Goal: Check status: Check status

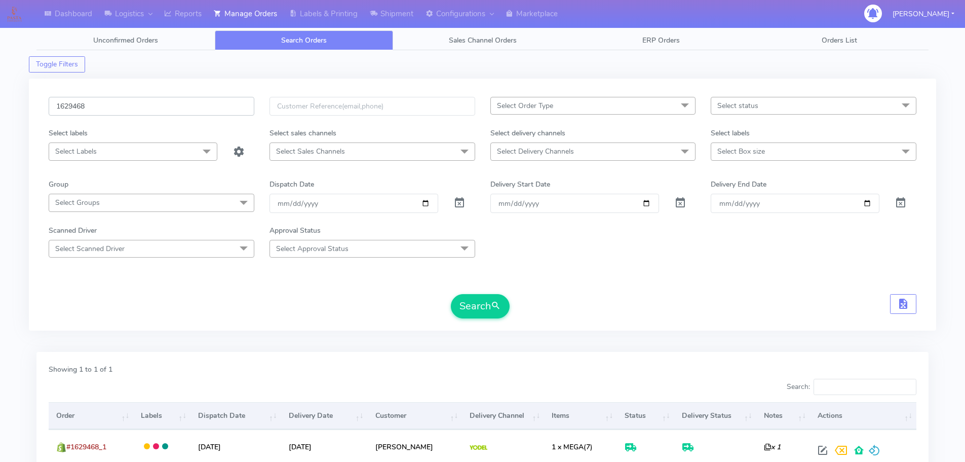
click at [215, 97] on input "1629468" at bounding box center [152, 106] width 206 height 19
paste input "7834"
type input "1627834"
click at [451, 294] on button "Search" at bounding box center [480, 306] width 59 height 24
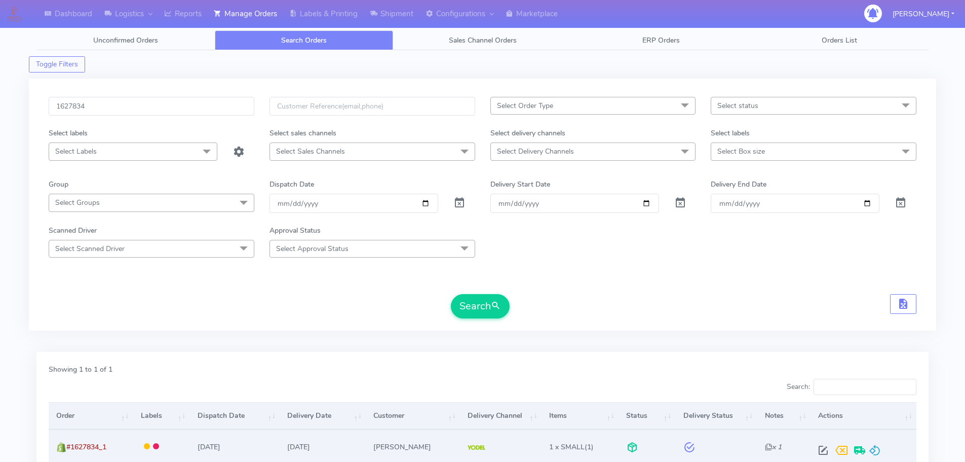
click at [815, 449] on span at bounding box center [823, 452] width 18 height 10
select select "5"
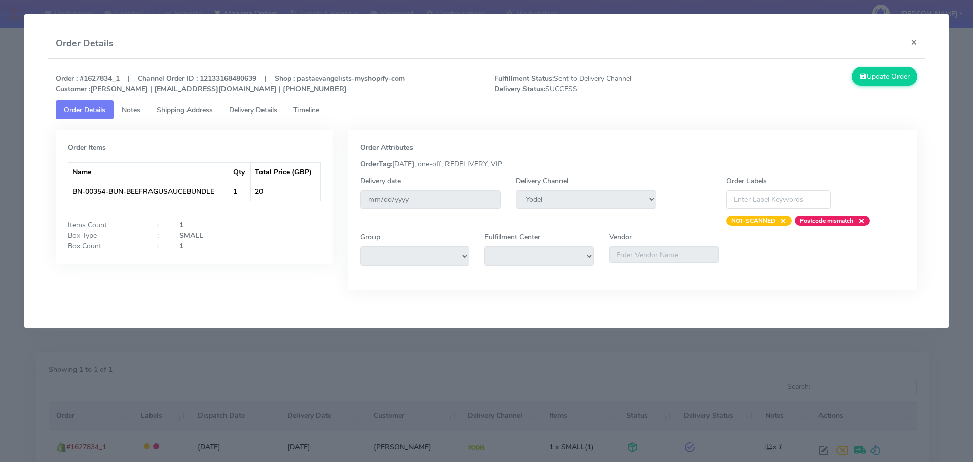
click at [245, 94] on p "Order : #1627834_1 | Channel Order ID : 12133168480639 | Shop : pastaevangelist…" at bounding box center [267, 83] width 438 height 21
click at [253, 103] on link "Delivery Details" at bounding box center [253, 109] width 64 height 19
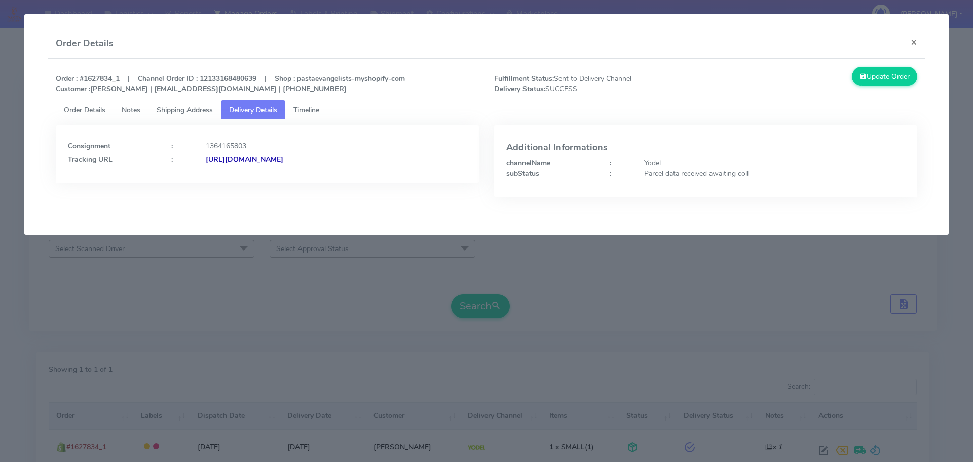
drag, startPoint x: 416, startPoint y: 180, endPoint x: 358, endPoint y: 178, distance: 57.3
click at [402, 181] on div "Consignment : 1364165803 Tracking URL : [URL][DOMAIN_NAME]" at bounding box center [267, 154] width 423 height 58
drag, startPoint x: 197, startPoint y: 281, endPoint x: 215, endPoint y: 291, distance: 21.6
click at [198, 281] on modal-container "Order Details × Order : #1627834_1 | Channel Order ID : 12133168480639 | Shop :…" at bounding box center [486, 231] width 973 height 462
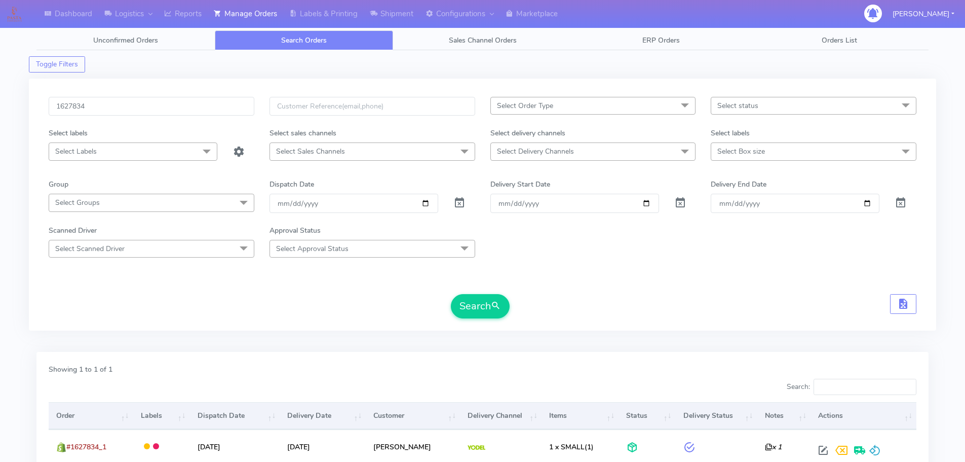
click at [352, 321] on div "1627834 Select Order Type Select All MEALS ATAVI One Off Pasta Club Gift Kit Ev…" at bounding box center [482, 211] width 883 height 228
click at [221, 120] on div "1627834" at bounding box center [151, 112] width 221 height 31
click at [220, 111] on input "1627834" at bounding box center [152, 106] width 206 height 19
paste input "A"
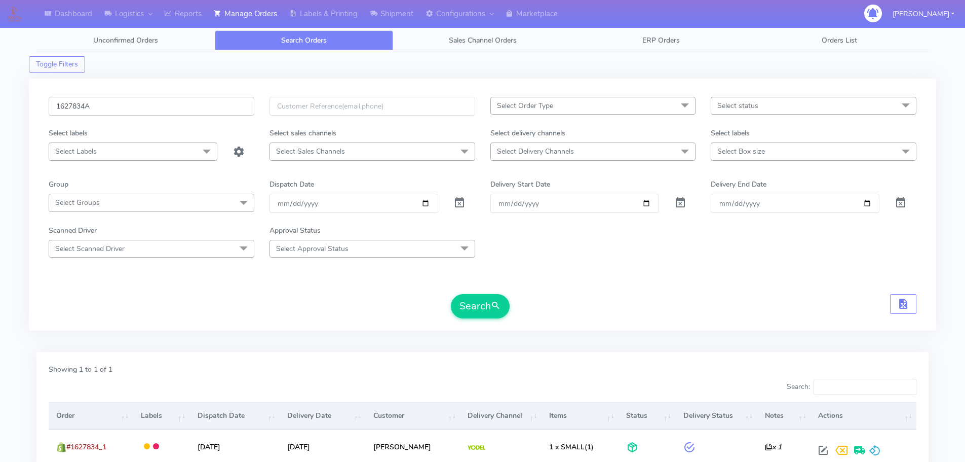
type input "1627834A"
click at [451, 294] on button "Search" at bounding box center [480, 306] width 59 height 24
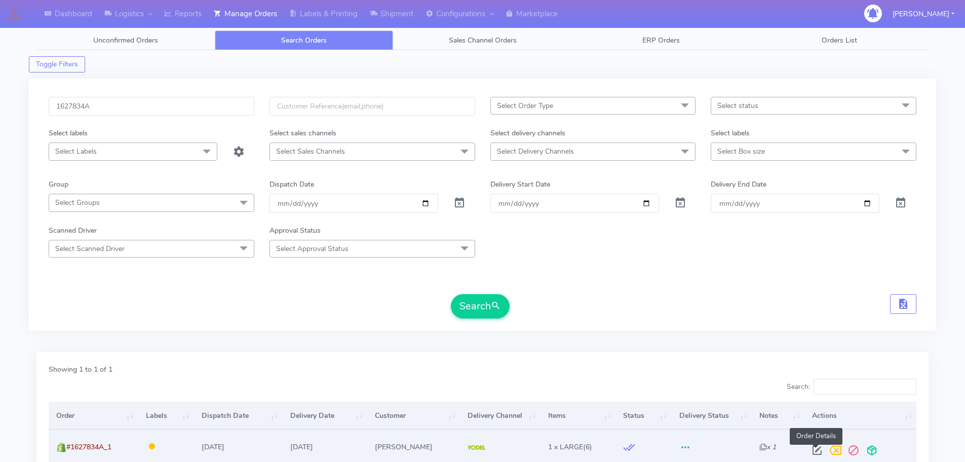
click at [814, 449] on span at bounding box center [817, 452] width 18 height 10
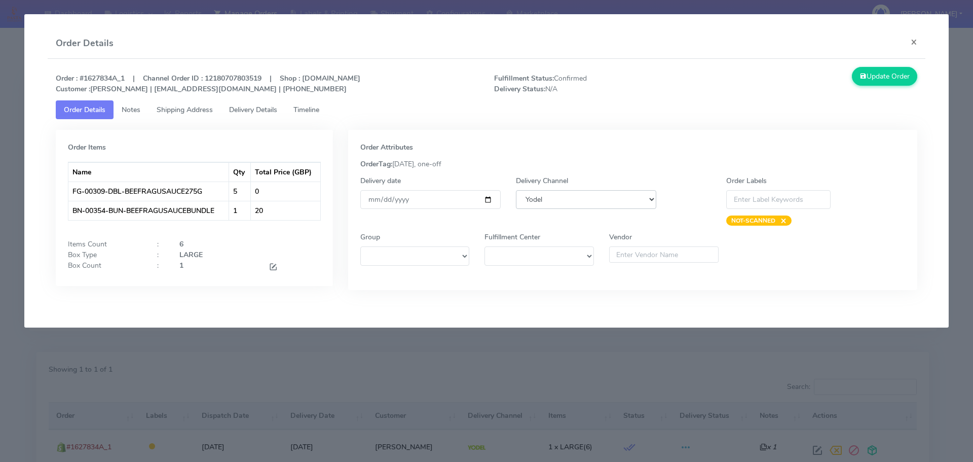
drag, startPoint x: 575, startPoint y: 200, endPoint x: 584, endPoint y: 206, distance: 10.5
click at [575, 200] on select "DHL OnFleet Royal Mail DPD Yodel MaxOptra Amazon Collection" at bounding box center [586, 199] width 140 height 19
select select "3"
click at [516, 190] on select "DHL OnFleet Royal Mail DPD Yodel MaxOptra Amazon Collection" at bounding box center [586, 199] width 140 height 19
click at [863, 83] on button "Update Order" at bounding box center [885, 76] width 66 height 19
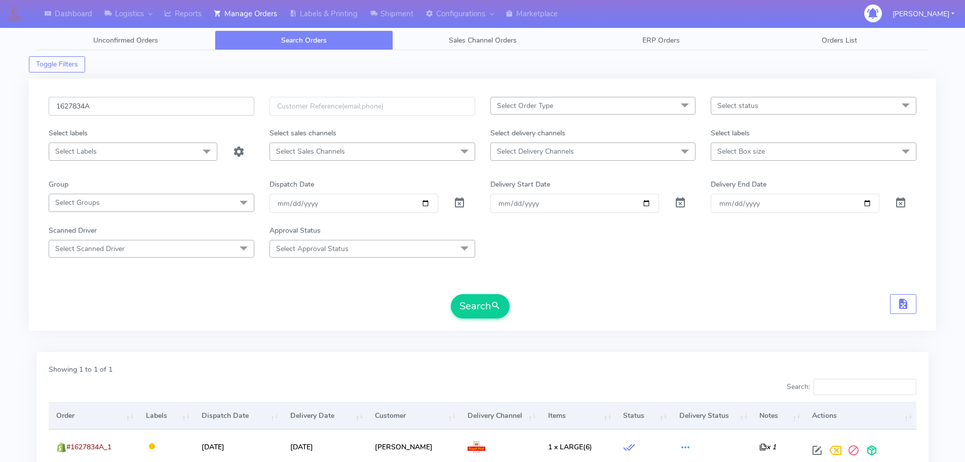
click at [239, 104] on input "1627834A" at bounding box center [152, 106] width 206 height 19
paste input "30081"
click at [451, 294] on button "Search" at bounding box center [480, 306] width 59 height 24
click at [144, 111] on input "1630081" at bounding box center [152, 106] width 206 height 19
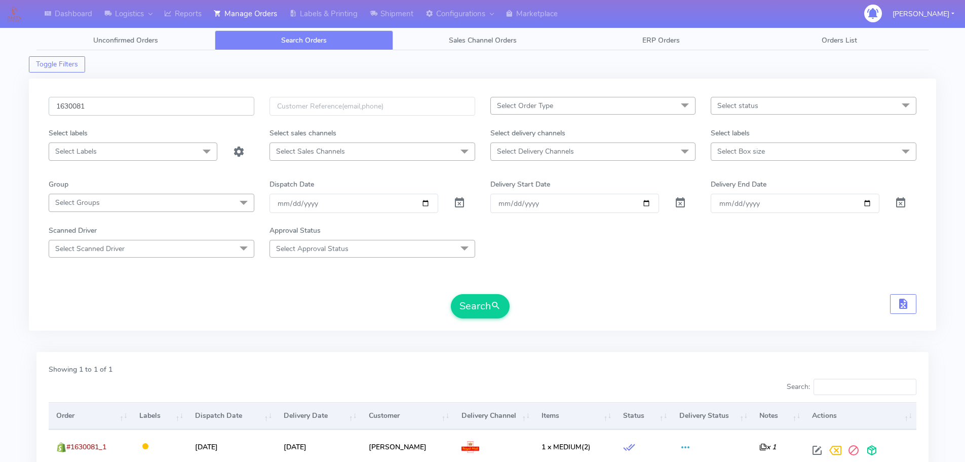
click at [144, 111] on input "1630081" at bounding box center [152, 106] width 206 height 19
paste input "6"
click at [451, 294] on button "Search" at bounding box center [480, 306] width 59 height 24
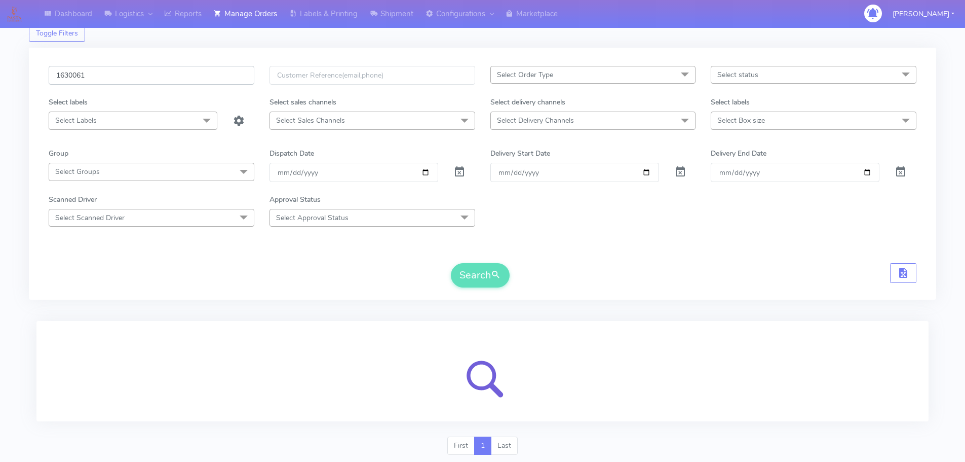
scroll to position [62, 0]
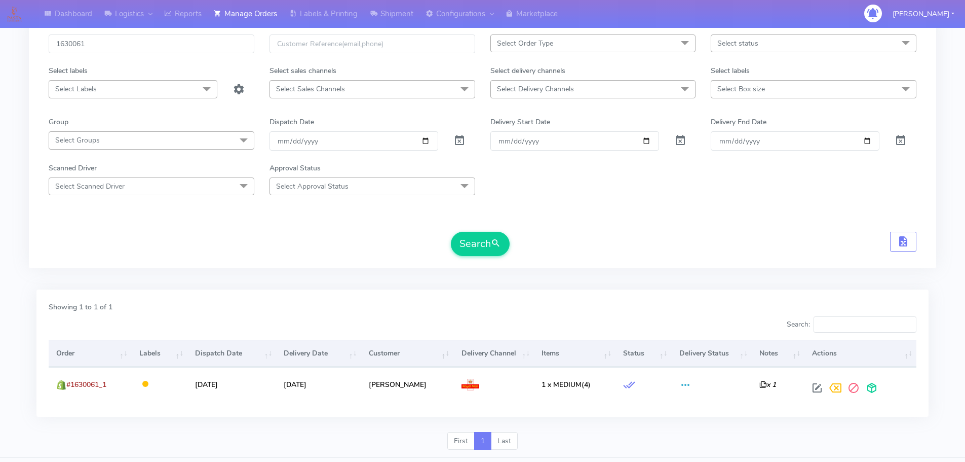
click at [761, 273] on div "1630061 Select Order Type Select All MEALS ATAVI One Off Pasta Club Gift Kit Ev…" at bounding box center [483, 146] width 908 height 273
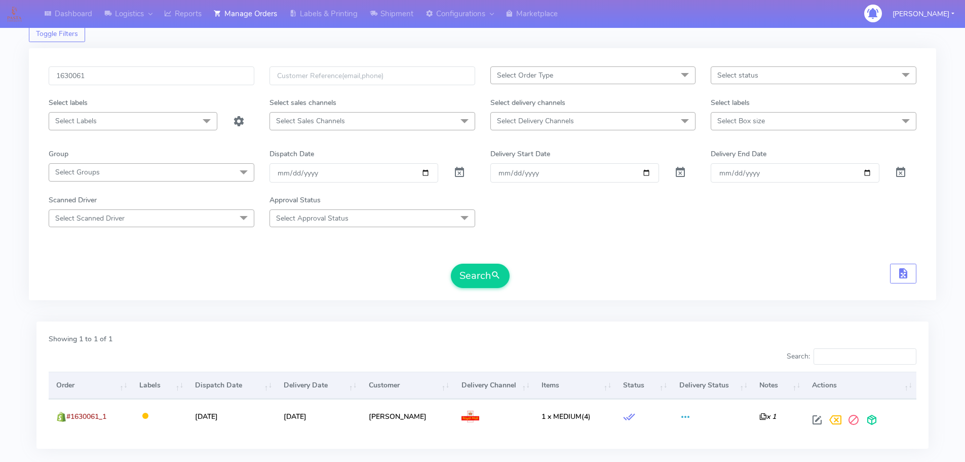
scroll to position [0, 0]
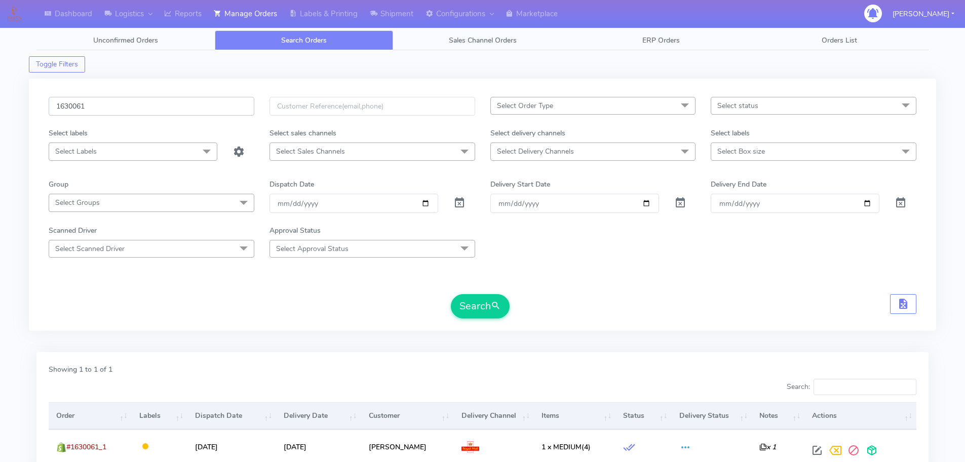
click at [224, 100] on input "1630061" at bounding box center [152, 106] width 206 height 19
paste input "29496"
type input "1629496"
click at [451, 294] on button "Search" at bounding box center [480, 306] width 59 height 24
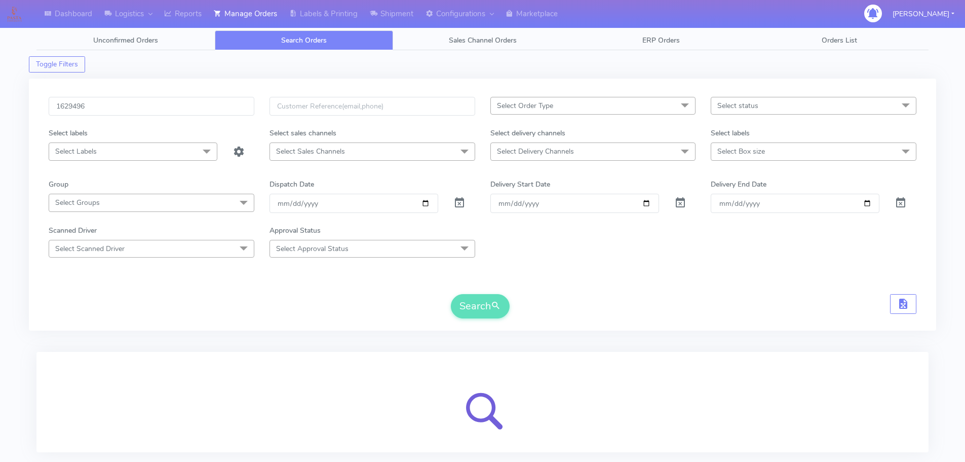
click at [405, 275] on form "1629496 Select Order Type Select All MEALS ATAVI One Off Pasta Club Gift Kit Ev…" at bounding box center [483, 207] width 868 height 221
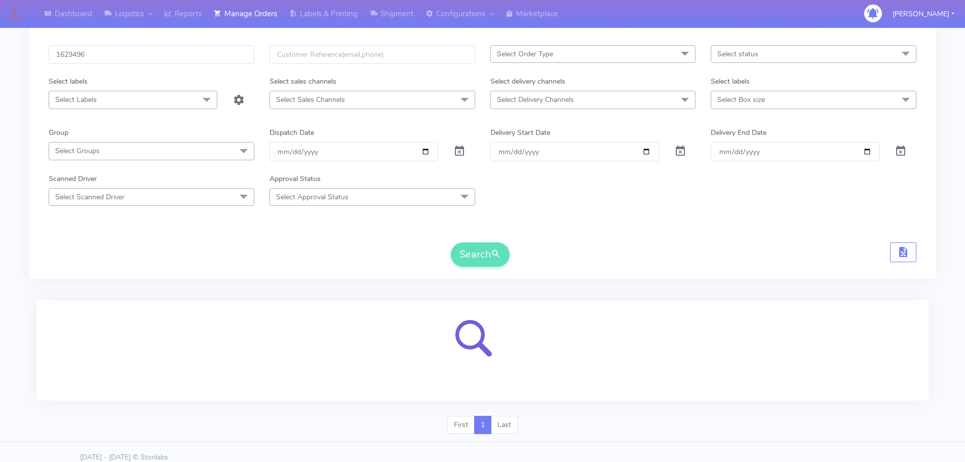
scroll to position [62, 0]
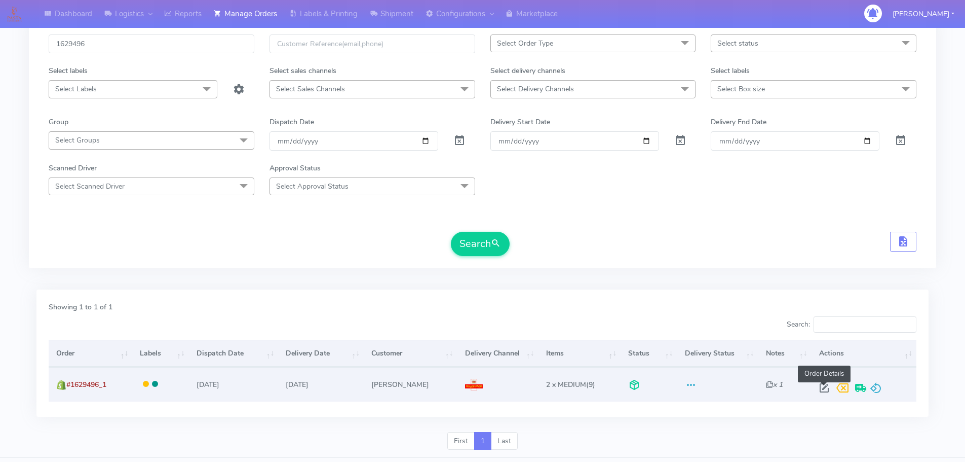
click at [826, 389] on span at bounding box center [824, 390] width 18 height 10
select select "3"
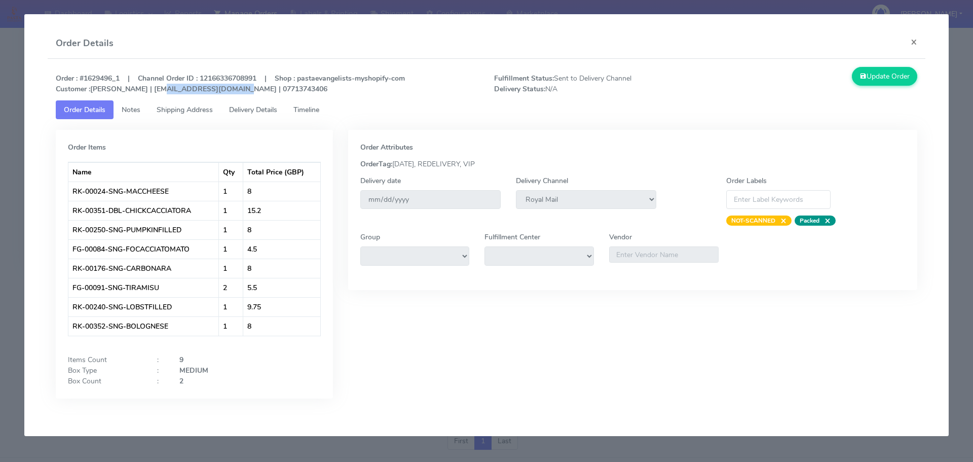
drag, startPoint x: 224, startPoint y: 90, endPoint x: 153, endPoint y: 92, distance: 72.0
click at [153, 92] on strong "Order : #1629496_1 | Channel Order ID : 12166336708991 | Shop : pastaevangelist…" at bounding box center [230, 83] width 349 height 20
copy strong "[EMAIL_ADDRESS][DOMAIN_NAME]"
click at [25, 110] on app-order-update "Order Details × Order : #1629496_1 | Channel Order ID : 12166336708991 | Shop :…" at bounding box center [486, 225] width 924 height 422
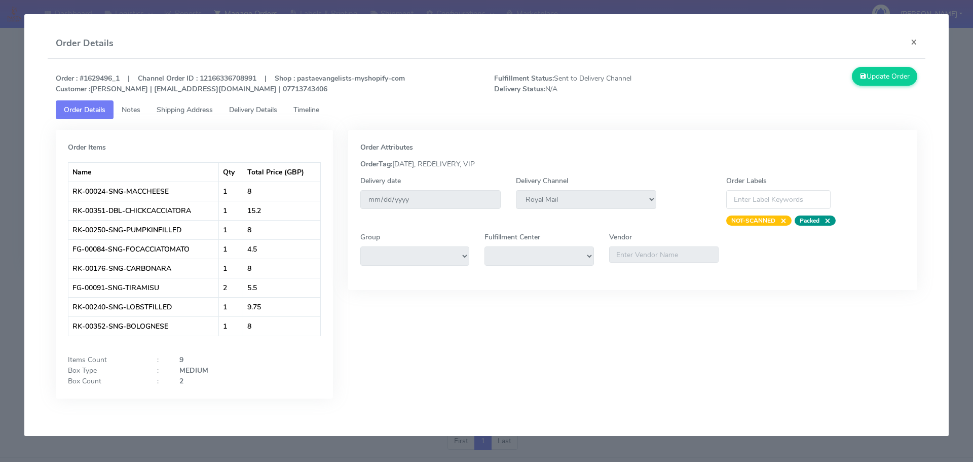
click at [1, 121] on modal-container "Order Details × Order : #1629496_1 | Channel Order ID : 12166336708991 | Shop :…" at bounding box center [486, 231] width 973 height 462
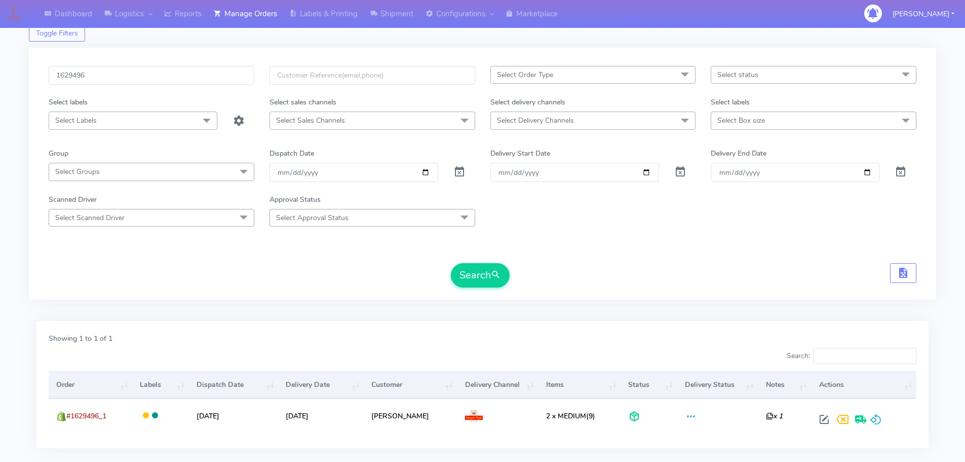
scroll to position [0, 0]
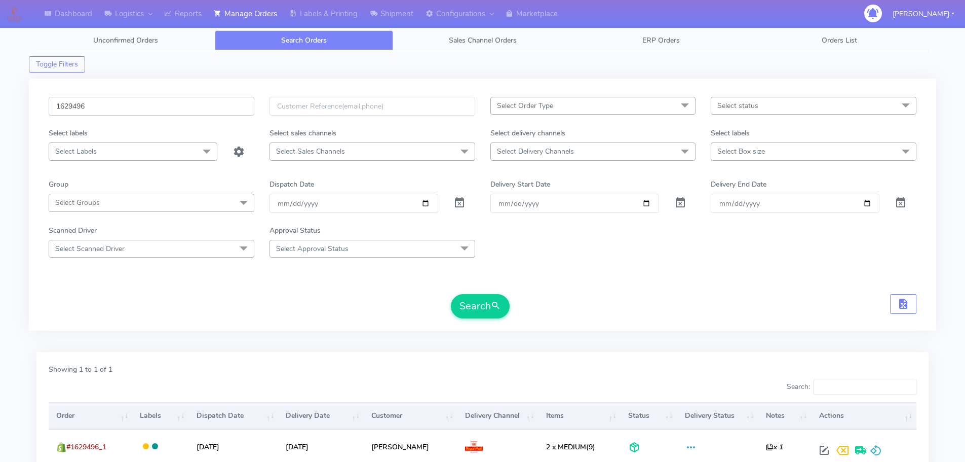
click at [186, 102] on input "1629496" at bounding box center [152, 106] width 206 height 19
paste input "5"
type input "1629495"
click at [451, 294] on button "Search" at bounding box center [480, 306] width 59 height 24
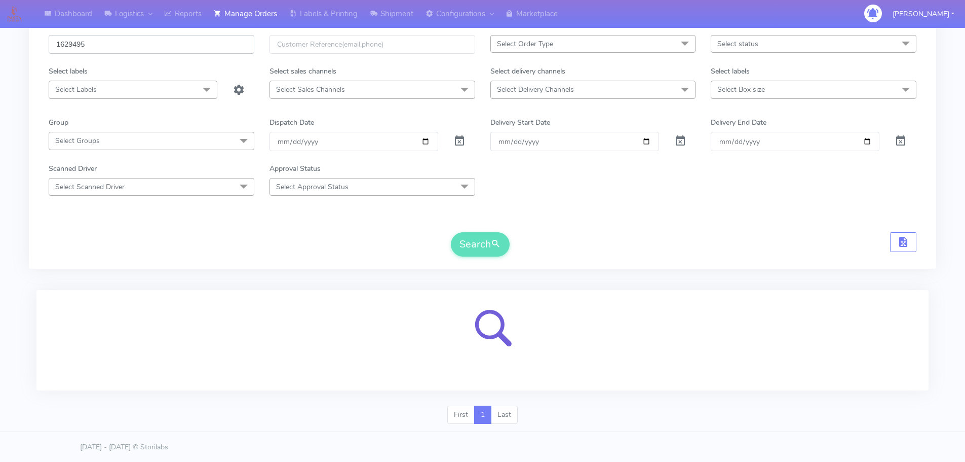
scroll to position [62, 0]
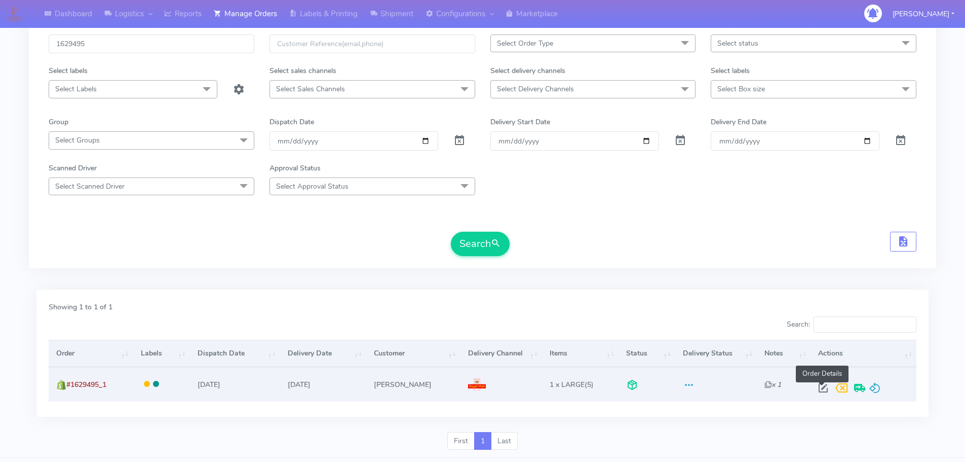
click at [822, 391] on span at bounding box center [823, 390] width 18 height 10
select select "3"
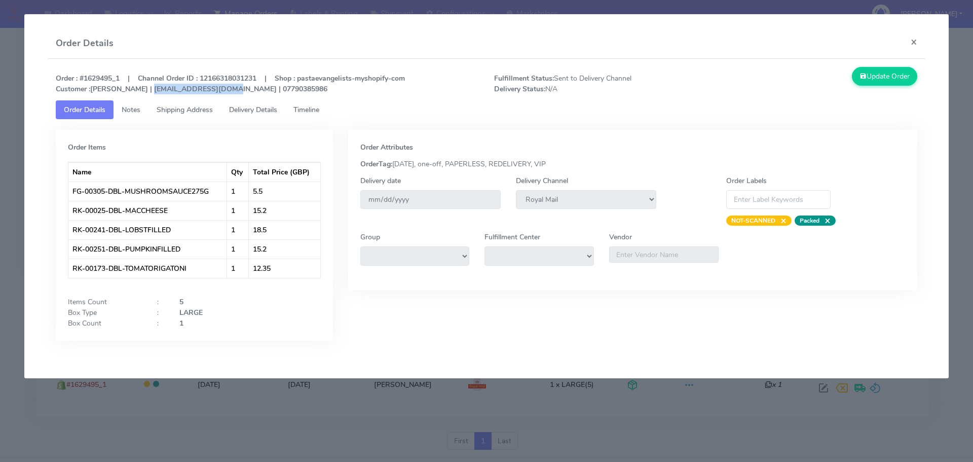
drag, startPoint x: 215, startPoint y: 91, endPoint x: 144, endPoint y: 91, distance: 70.9
click at [144, 91] on strong "Order : #1629495_1 | Channel Order ID : 12166318031231 | Shop : pastaevangelist…" at bounding box center [230, 83] width 349 height 20
copy strong "[EMAIL_ADDRESS][DOMAIN_NAME]"
click at [0, 125] on modal-container "Order Details × Order : #1629495_1 | Channel Order ID : 12166318031231 | Shop :…" at bounding box center [486, 231] width 973 height 462
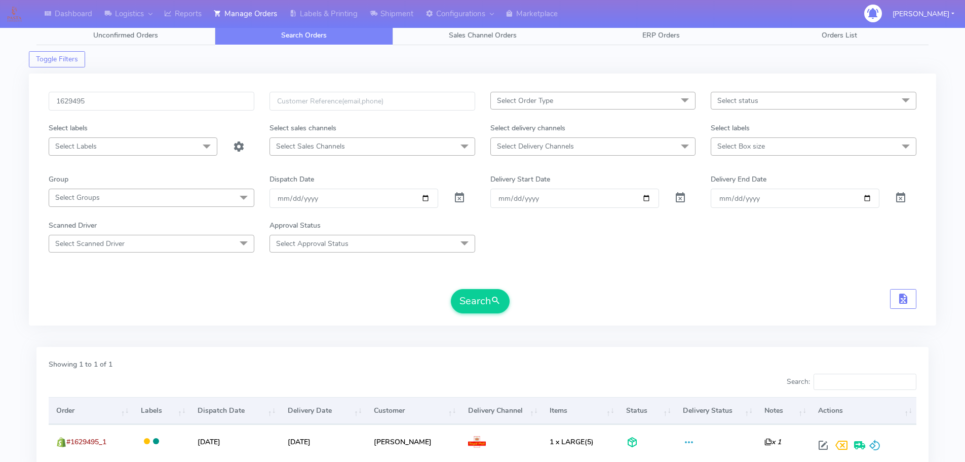
scroll to position [0, 0]
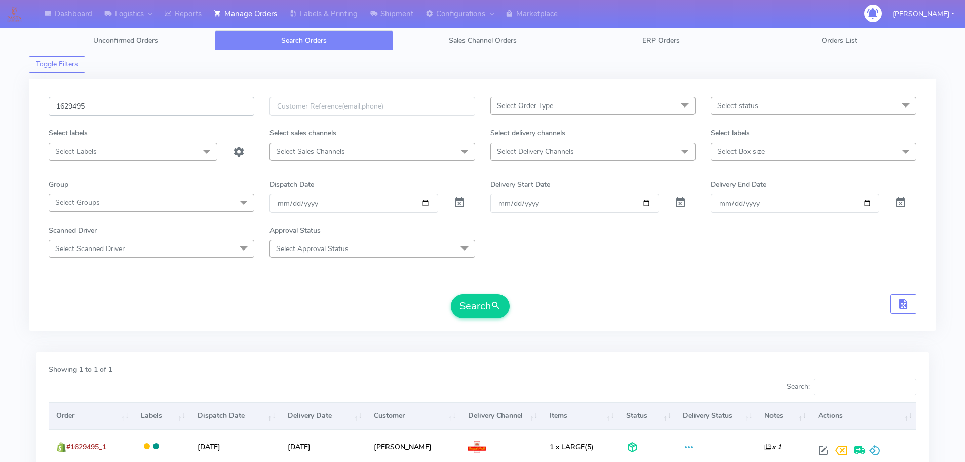
click at [198, 99] on input "1629495" at bounding box center [152, 106] width 206 height 19
paste input "290"
type input "1629290"
click at [451, 294] on button "Search" at bounding box center [480, 306] width 59 height 24
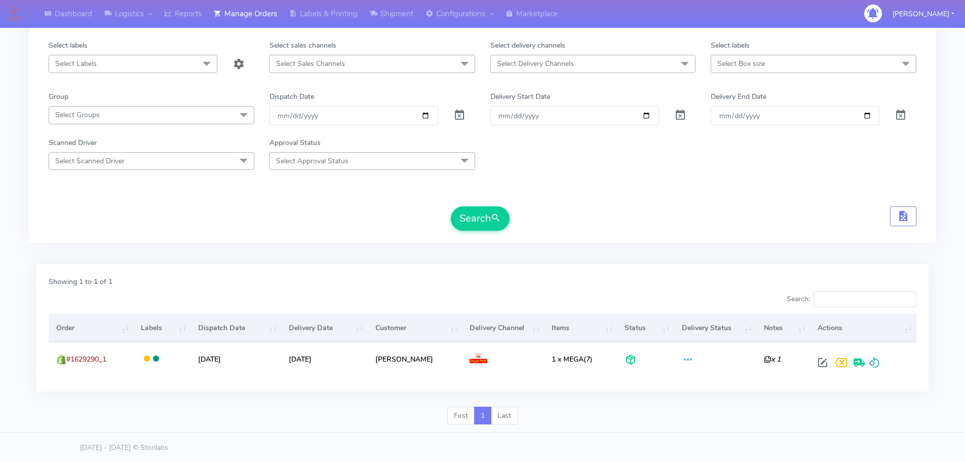
scroll to position [89, 0]
drag, startPoint x: 738, startPoint y: 218, endPoint x: 357, endPoint y: 124, distance: 392.6
click at [735, 218] on div "Search" at bounding box center [483, 217] width 868 height 24
